Goal: Communication & Community: Answer question/provide support

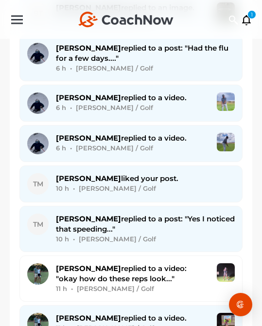
scroll to position [1544, 0]
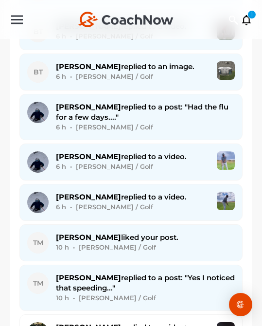
click at [128, 279] on div "[PERSON_NAME] replied to a post: "Yes I noticed that speeding..." 10 h • [PERSO…" at bounding box center [145, 287] width 179 height 31
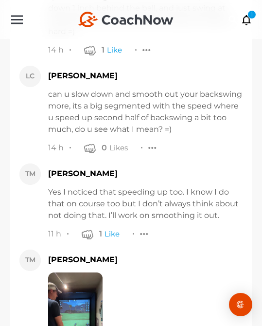
scroll to position [14791, 0]
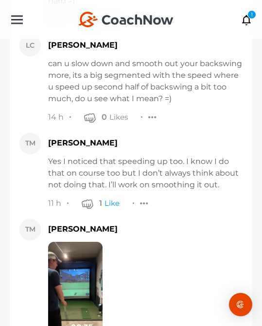
click at [76, 242] on img at bounding box center [75, 290] width 54 height 97
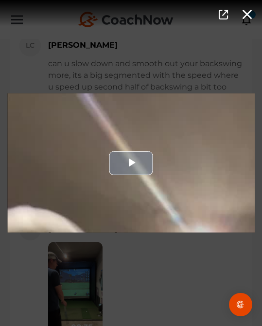
click at [119, 194] on div "Video Player" at bounding box center [131, 162] width 248 height 139
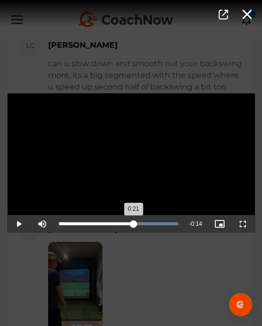
drag, startPoint x: 149, startPoint y: 220, endPoint x: 134, endPoint y: 221, distance: 15.6
click at [134, 221] on div "Loaded : 100.00% 0:21 0:21" at bounding box center [118, 224] width 129 height 18
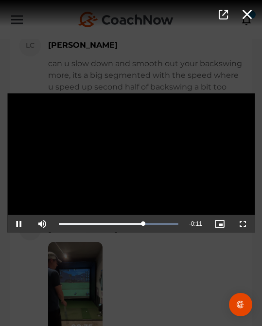
click at [162, 251] on div "Video Player is loading. Play Video Pause Mute Current Time 0:24 / Duration 0:3…" at bounding box center [131, 163] width 262 height 326
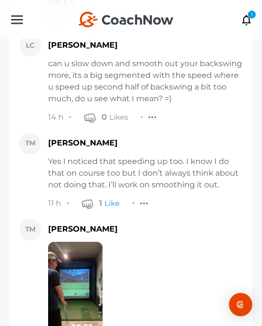
scroll to position [14949, 0]
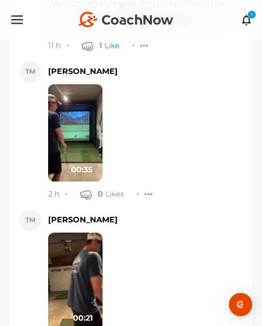
click at [104, 233] on div "00:21" at bounding box center [145, 281] width 195 height 97
click at [88, 233] on img at bounding box center [75, 281] width 54 height 97
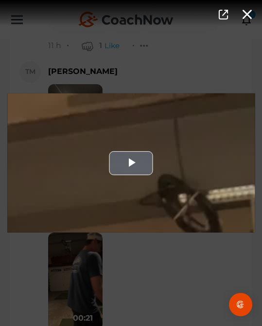
click at [159, 210] on div "Video Player" at bounding box center [131, 162] width 248 height 139
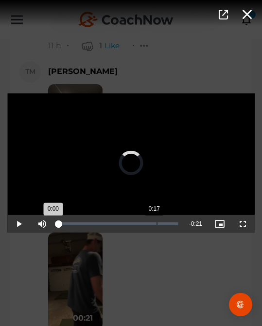
click at [157, 226] on div "Loaded : 0% 0:17 0:00" at bounding box center [118, 224] width 129 height 18
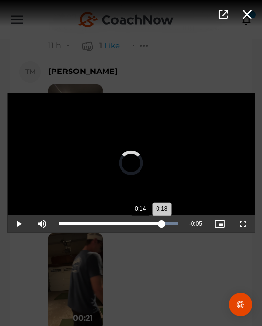
drag, startPoint x: 149, startPoint y: 227, endPoint x: 140, endPoint y: 227, distance: 8.8
click at [140, 227] on div "Loaded : 100.00% 0:14 0:18" at bounding box center [118, 224] width 129 height 18
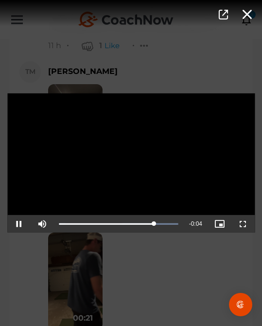
click at [176, 287] on div "Video Player is loading. Play Video Pause Mute Current Time 0:17 / Duration 0:2…" at bounding box center [131, 163] width 262 height 326
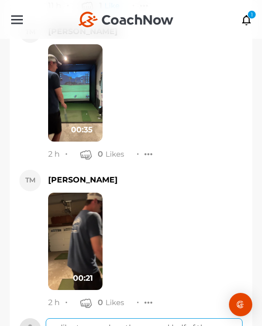
scroll to position [15091, 0]
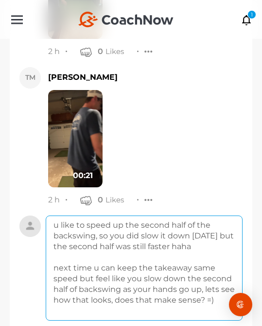
type textarea "u like to speed up the second half of the backswing, so you did slow it down [D…"
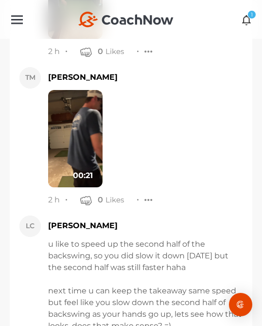
click at [249, 17] on div "1" at bounding box center [252, 14] width 9 height 9
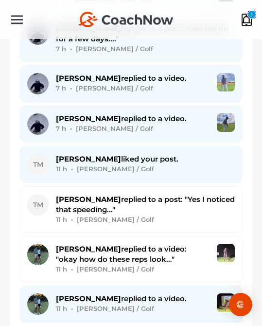
scroll to position [1555, 0]
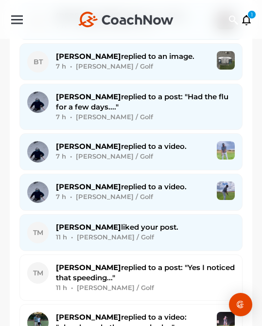
click at [184, 99] on div "[PERSON_NAME] replied to a post: "Had the flu for a few days...." 7 h • [PERSON…" at bounding box center [145, 106] width 179 height 31
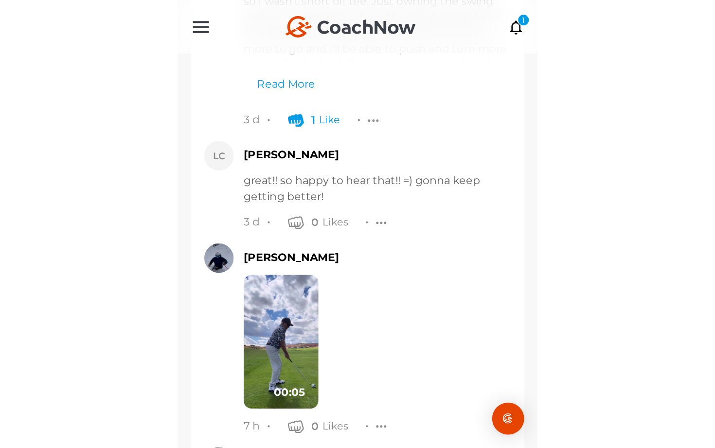
scroll to position [8265, 0]
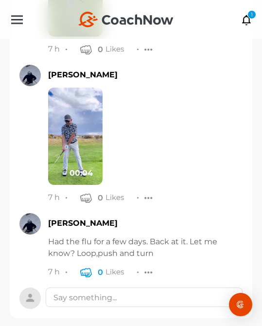
click at [82, 266] on icon "button" at bounding box center [86, 272] width 12 height 12
click at [82, 104] on img at bounding box center [75, 136] width 54 height 97
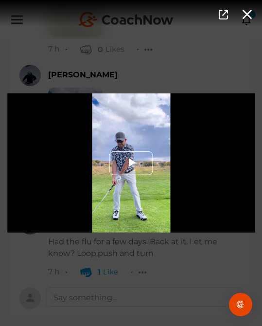
click at [131, 163] on span "Video Player" at bounding box center [131, 163] width 0 height 0
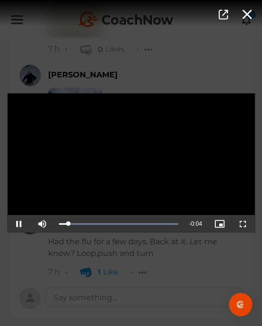
click at [142, 199] on video "Video Player" at bounding box center [131, 162] width 248 height 139
click at [243, 224] on span "Video Player" at bounding box center [243, 224] width 0 height 0
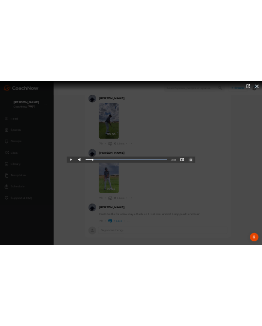
scroll to position [7501, 0]
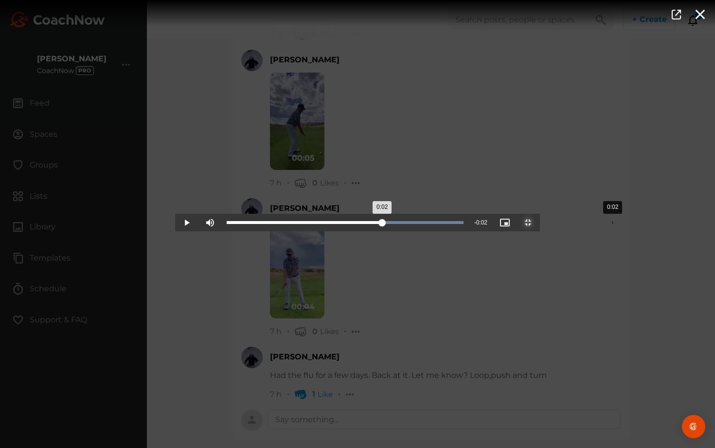
drag, startPoint x: 132, startPoint y: 441, endPoint x: 437, endPoint y: 447, distance: 305.5
click at [262, 231] on div "Loaded : 100.00% 0:02 0:02" at bounding box center [345, 223] width 247 height 18
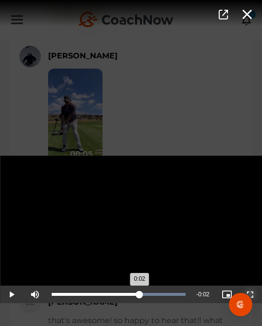
scroll to position [7531, 0]
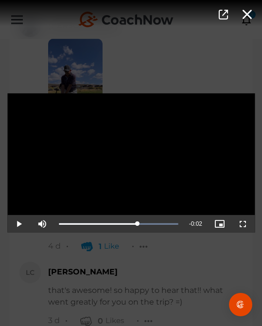
click at [164, 250] on div "Video Player is loading. Play Video Play Mute Current Time 0:02 / Duration 0:04…" at bounding box center [131, 163] width 262 height 326
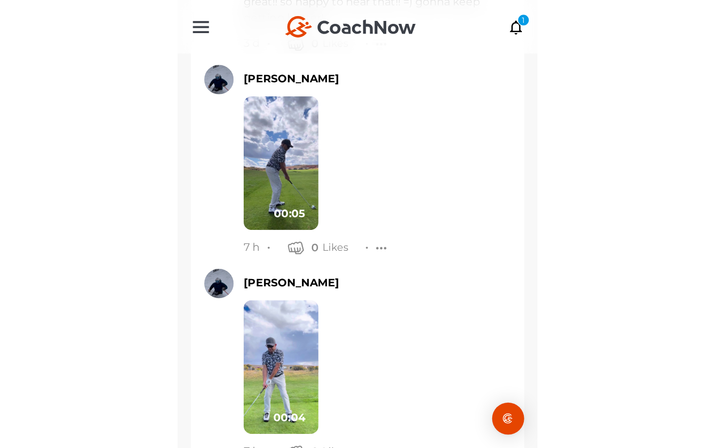
scroll to position [8052, 0]
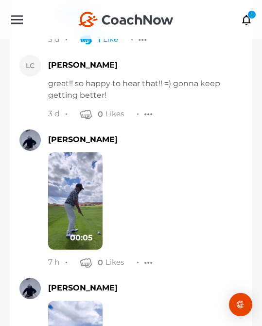
click at [74, 161] on img at bounding box center [75, 200] width 54 height 97
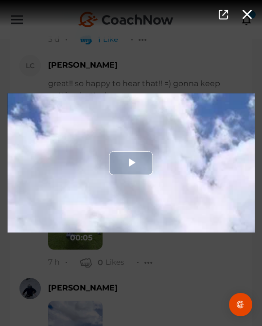
click at [125, 184] on div "Video Player" at bounding box center [131, 162] width 248 height 139
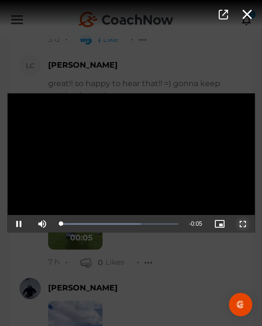
click at [243, 224] on span "Video Player" at bounding box center [243, 224] width 0 height 0
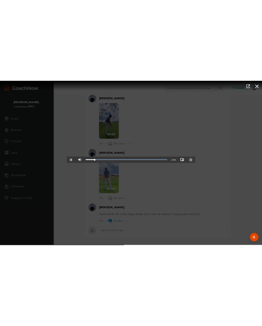
scroll to position [7501, 0]
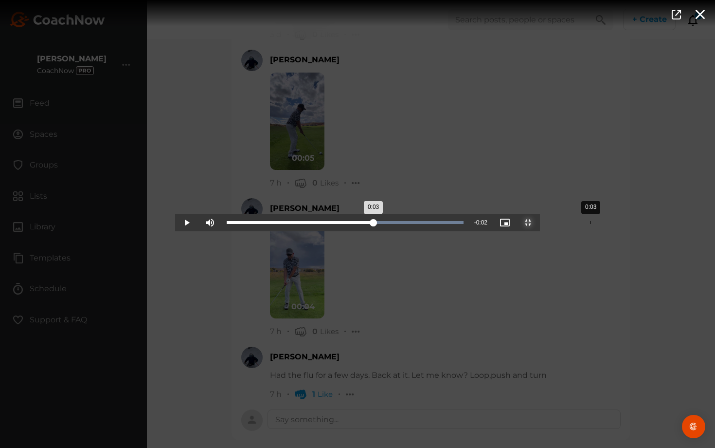
drag, startPoint x: 197, startPoint y: 447, endPoint x: 415, endPoint y: 447, distance: 218.4
click at [262, 231] on div "Loaded : 100.00% 0:03 0:03" at bounding box center [345, 223] width 247 height 18
click at [262, 231] on div "Loaded : 100.00% 0:02 0:03" at bounding box center [345, 223] width 247 height 18
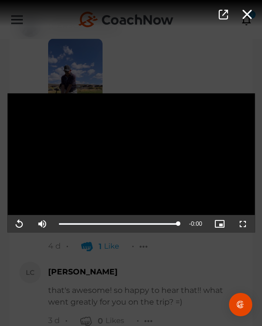
click at [157, 283] on div "Video Player is loading. Play Video Replay Mute Current Time 0:05 / Duration 0:…" at bounding box center [131, 163] width 262 height 326
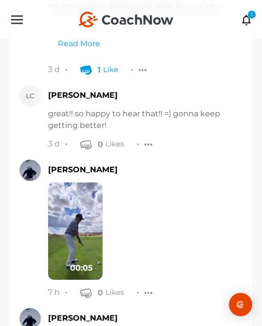
scroll to position [8265, 0]
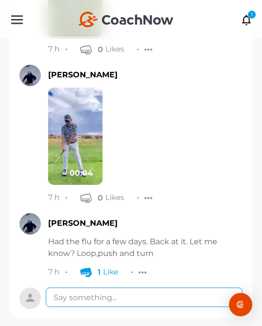
click at [157, 287] on textarea at bounding box center [144, 296] width 197 height 19
type textarea "F"
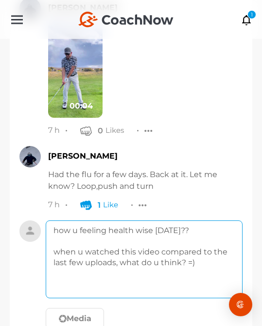
scroll to position [8380, 0]
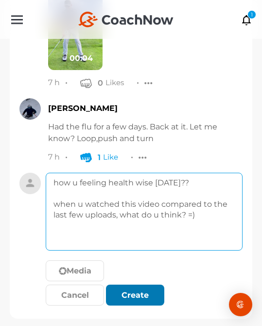
type textarea "how u feeling health wise [DATE]?? when u watched this video compared to the la…"
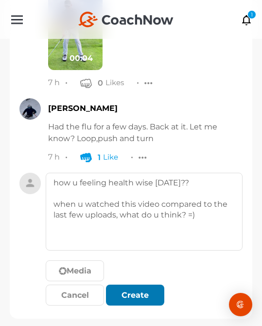
click at [145, 289] on div "submit" at bounding box center [135, 295] width 21 height 12
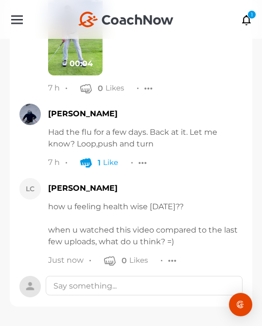
scroll to position [8362, 0]
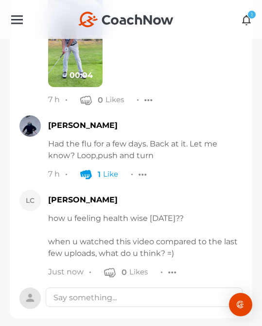
click at [249, 20] on icon at bounding box center [246, 19] width 11 height 11
